Goal: Navigation & Orientation: Go to known website

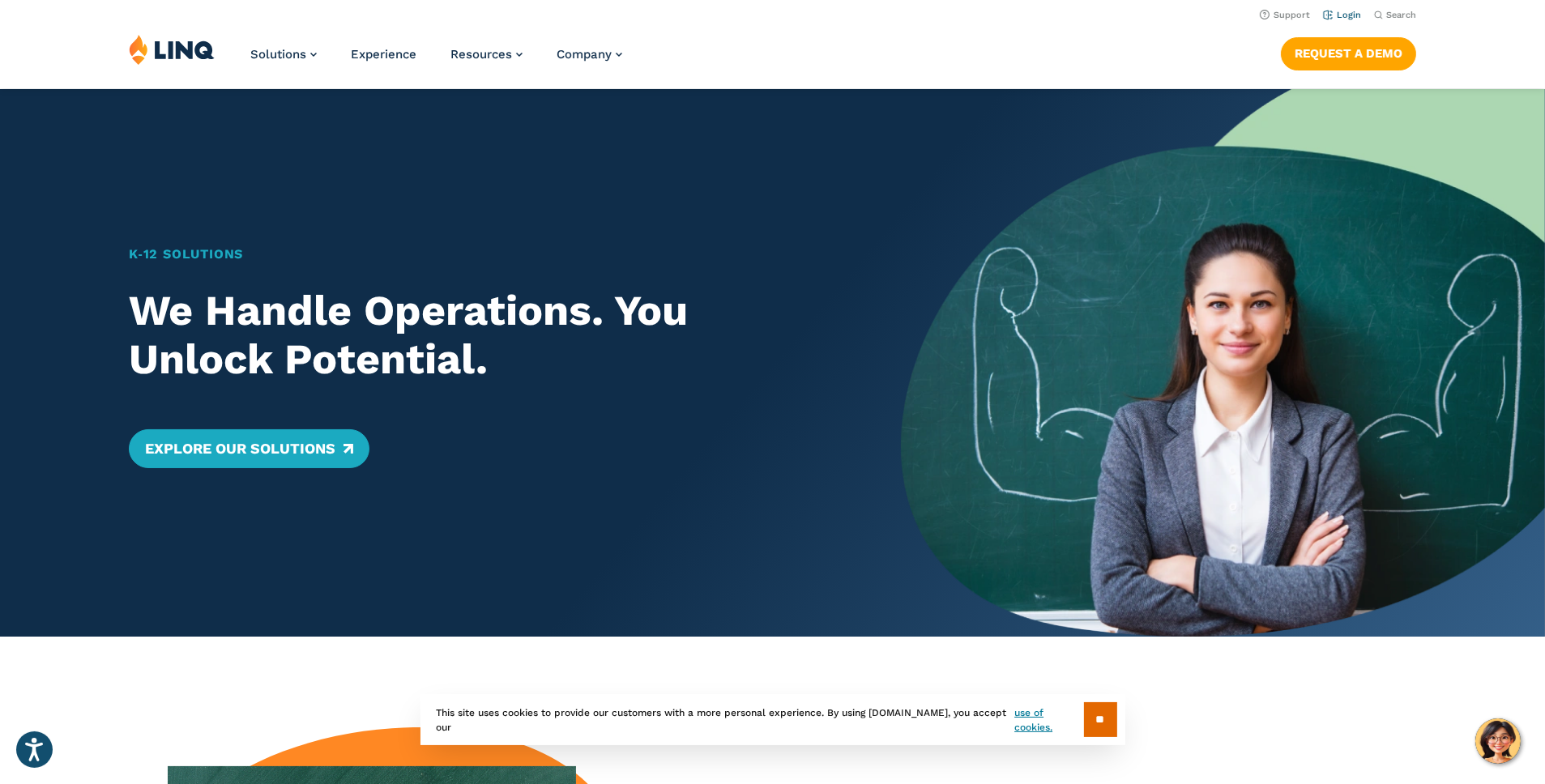
click at [1343, 17] on link "Login" at bounding box center [1342, 15] width 38 height 10
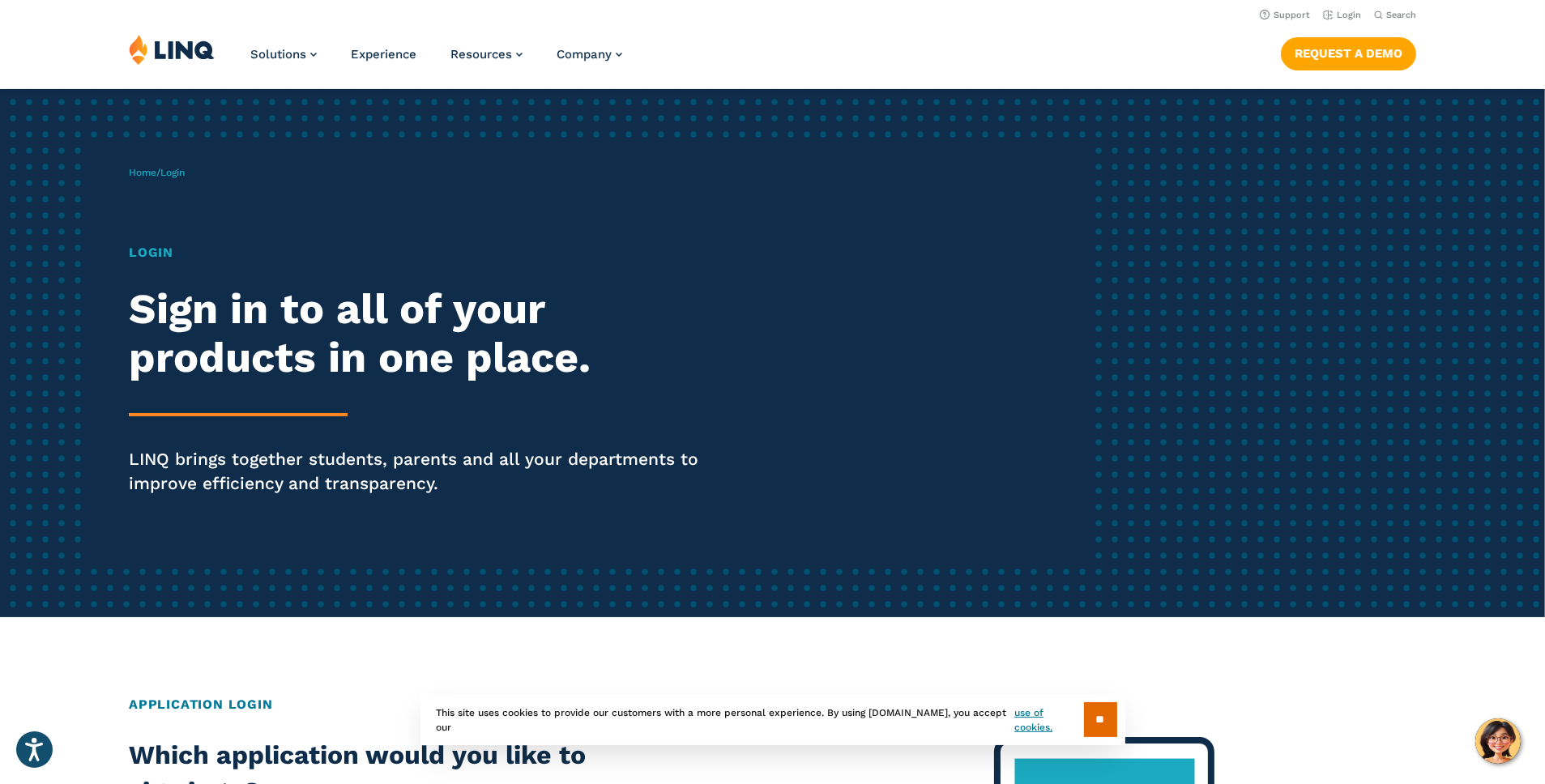
click at [170, 244] on h1 "Login" at bounding box center [426, 253] width 596 height 19
click at [165, 249] on h1 "Login" at bounding box center [426, 253] width 596 height 19
